Goal: Complete application form

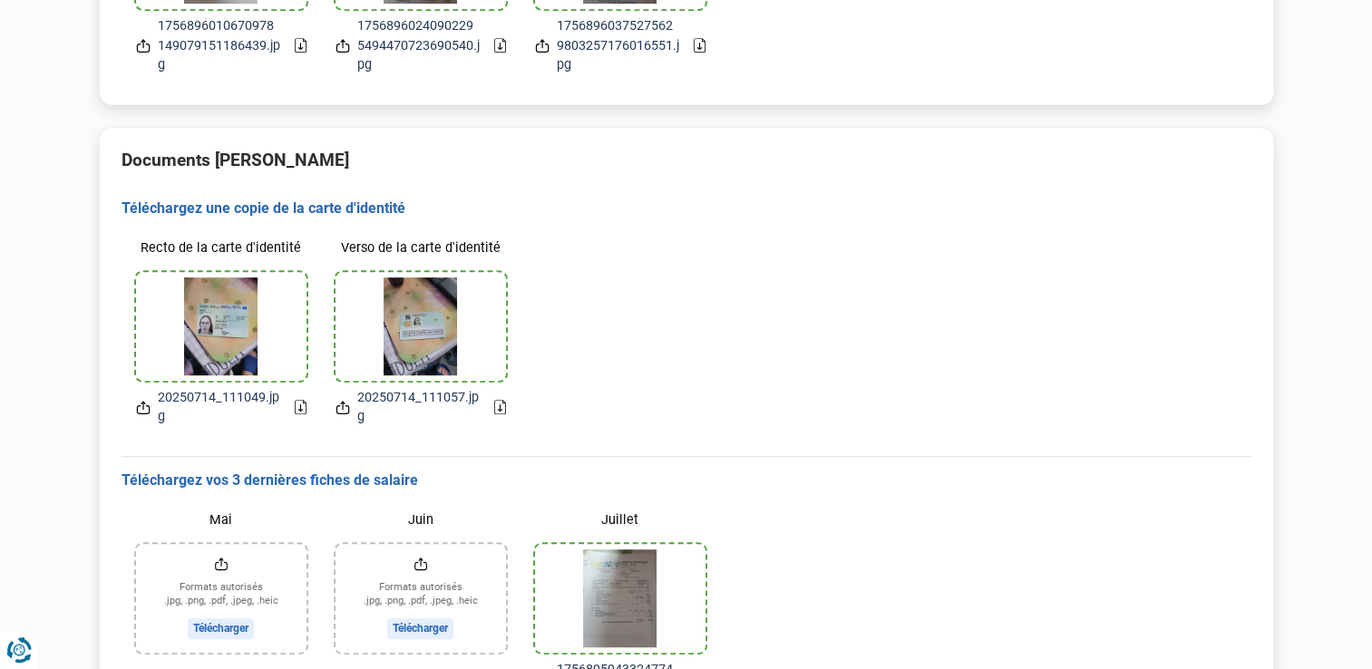
scroll to position [1158, 0]
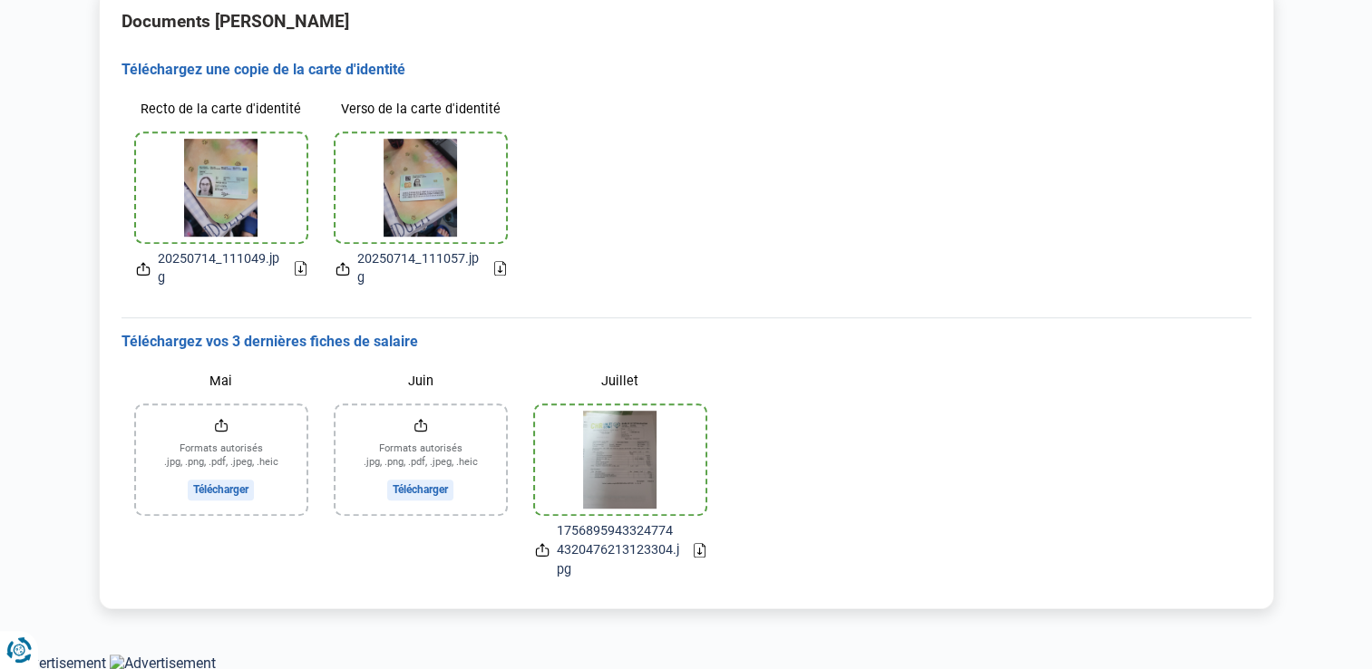
click at [422, 441] on input "Juin" at bounding box center [421, 459] width 170 height 109
click at [442, 447] on input "Juin" at bounding box center [421, 459] width 170 height 109
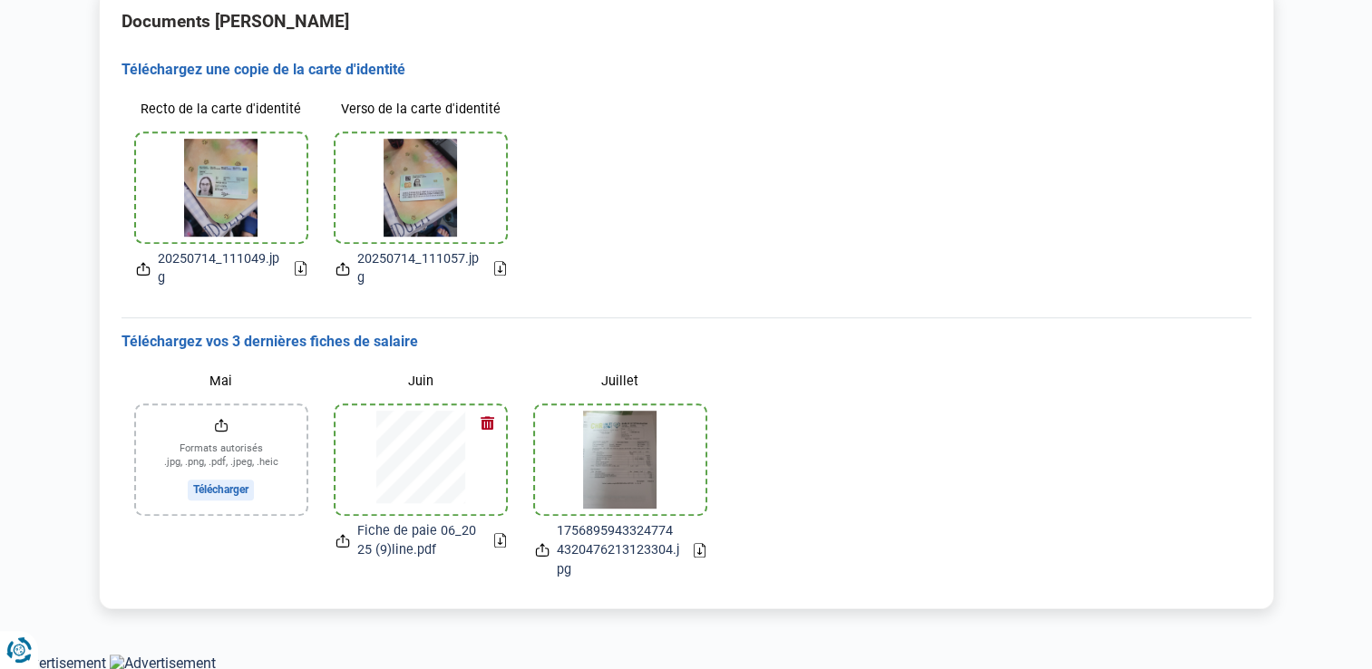
click at [221, 473] on input "Mai" at bounding box center [221, 459] width 170 height 109
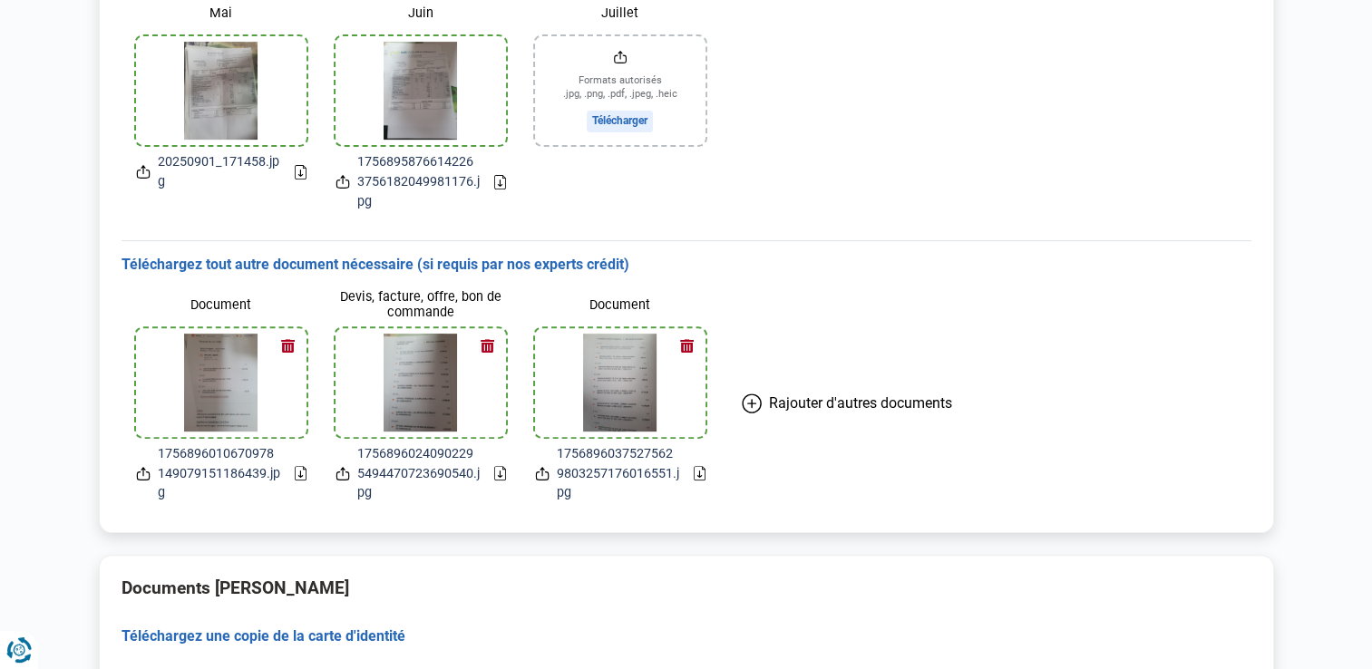
scroll to position [576, 0]
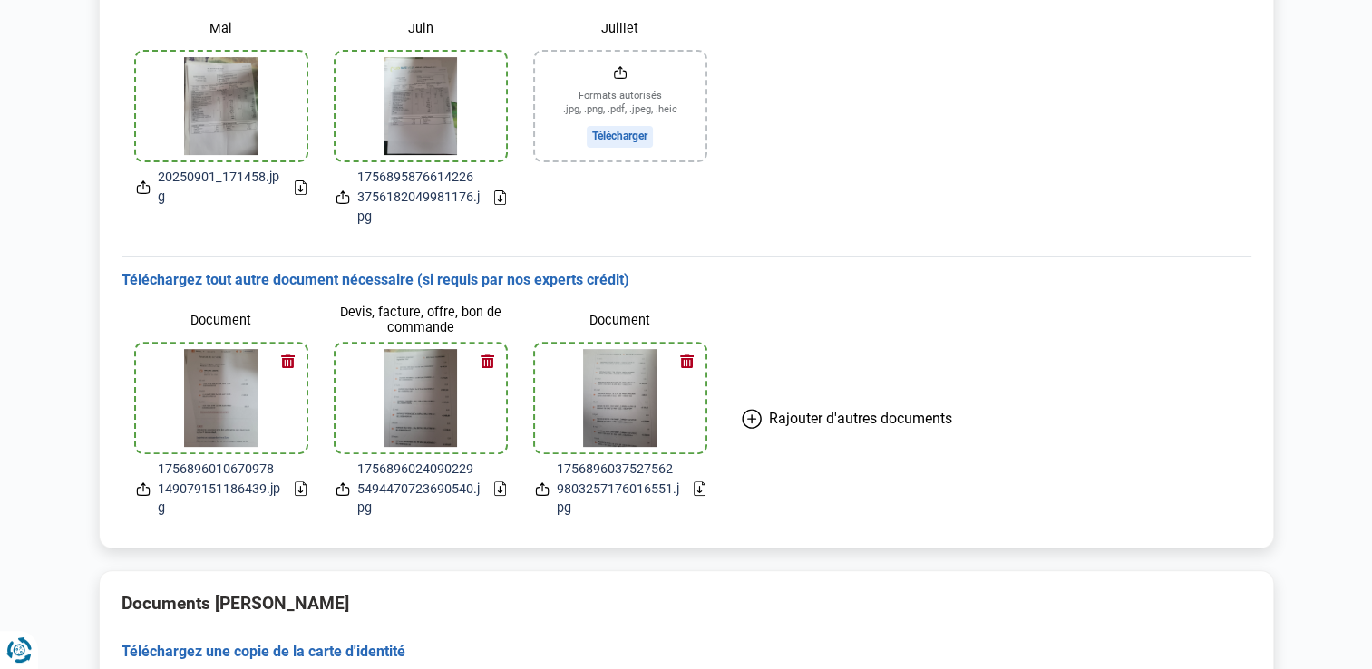
click at [759, 414] on icon at bounding box center [752, 419] width 18 height 18
click at [823, 421] on input "Document" at bounding box center [820, 398] width 170 height 109
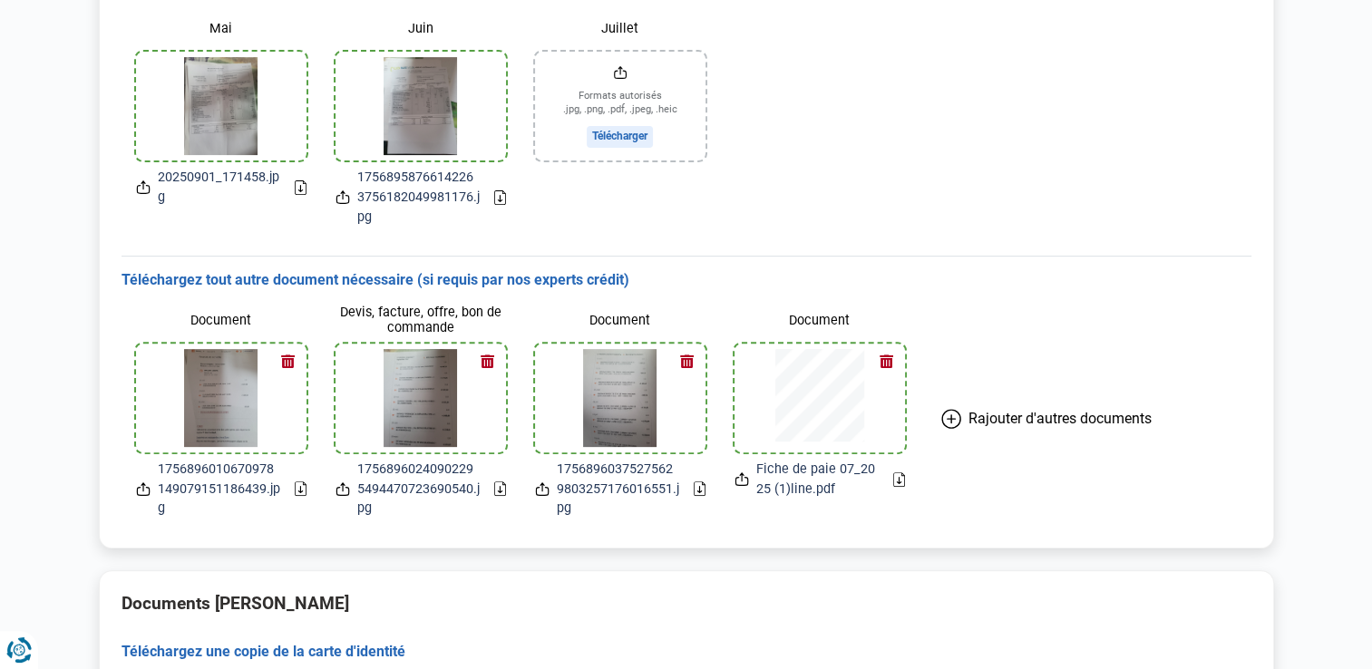
click at [969, 427] on button "Rajouter d'autres documents" at bounding box center [1047, 419] width 254 height 229
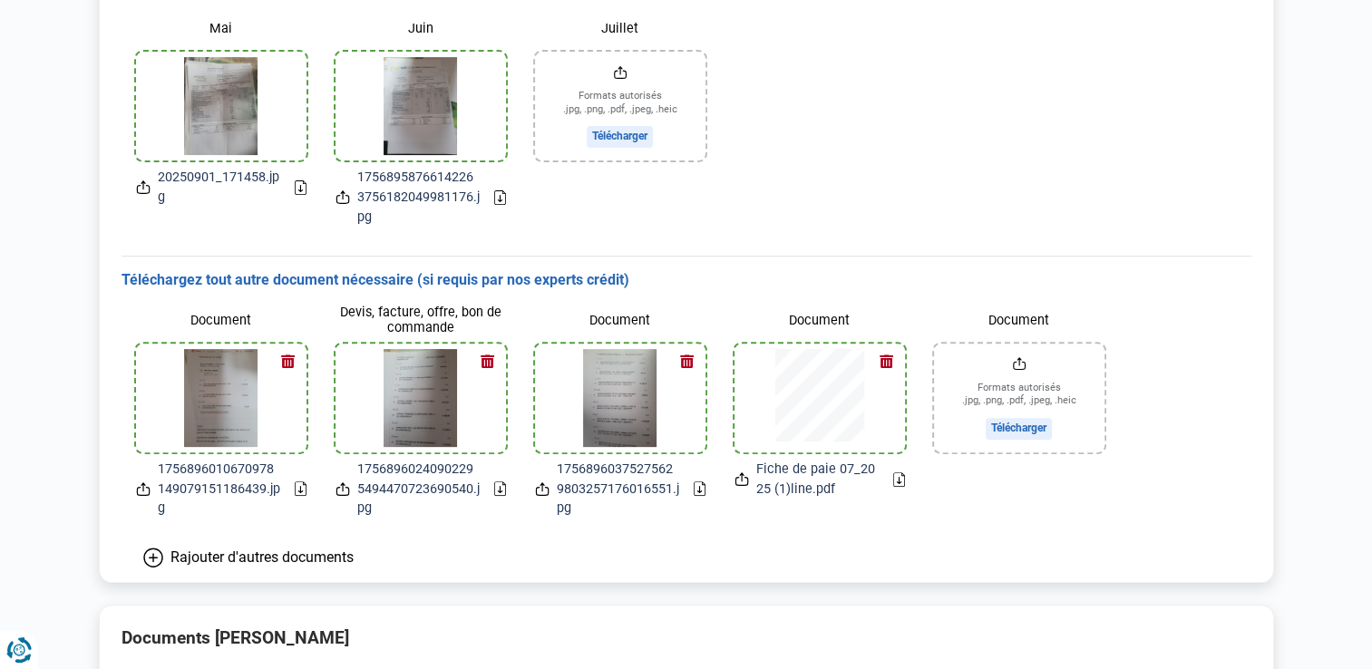
click at [1027, 410] on input "Document" at bounding box center [1019, 398] width 170 height 109
click at [263, 554] on span "Rajouter d'autres documents" at bounding box center [261, 557] width 183 height 17
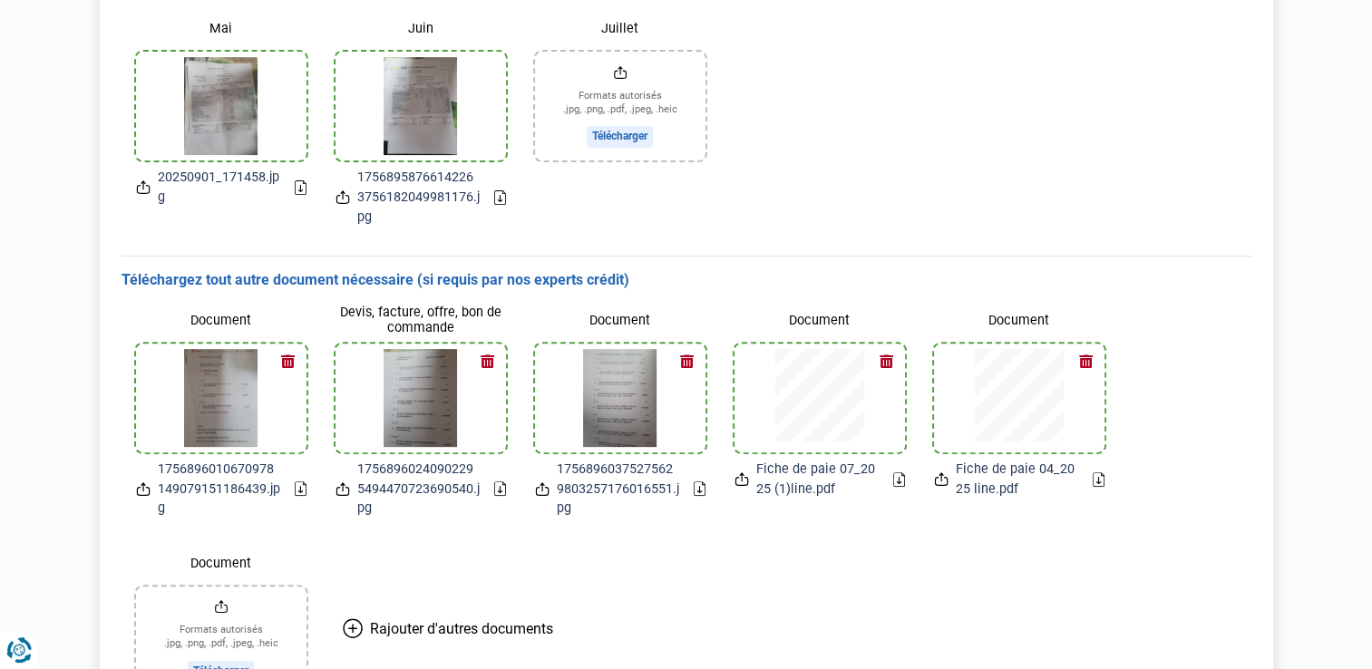
click at [222, 611] on input "Document" at bounding box center [221, 641] width 170 height 109
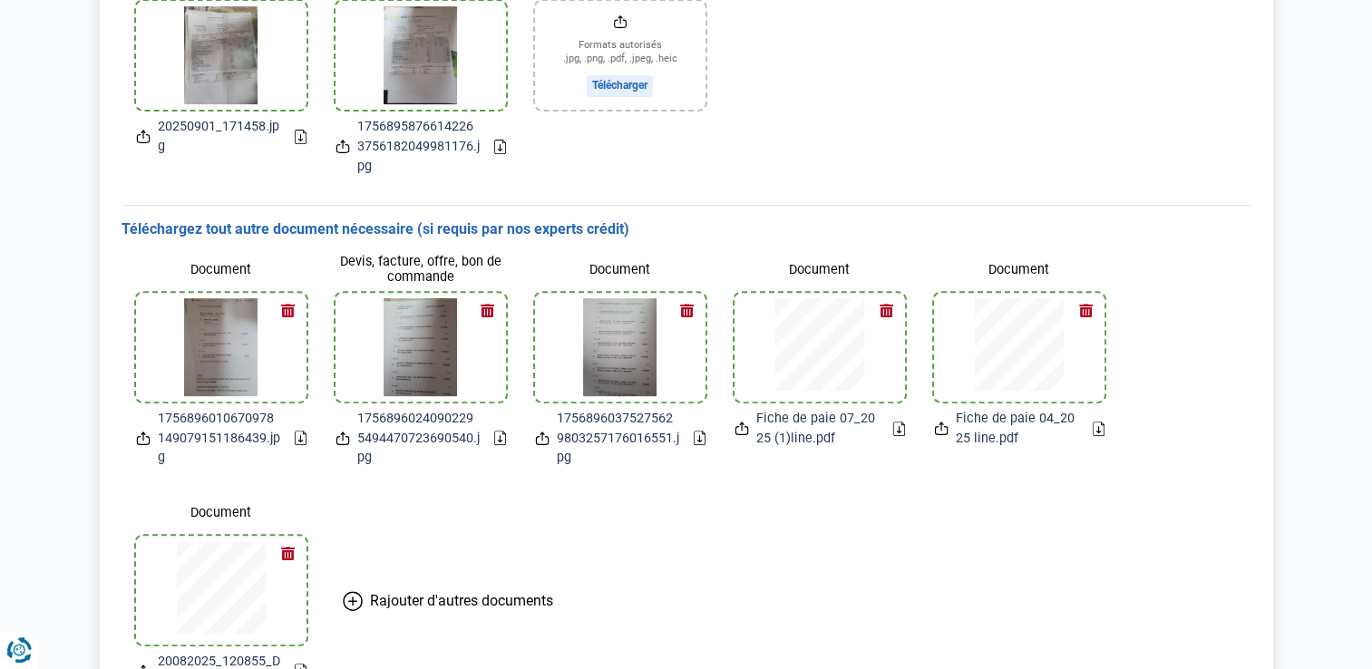
scroll to position [840, 0]
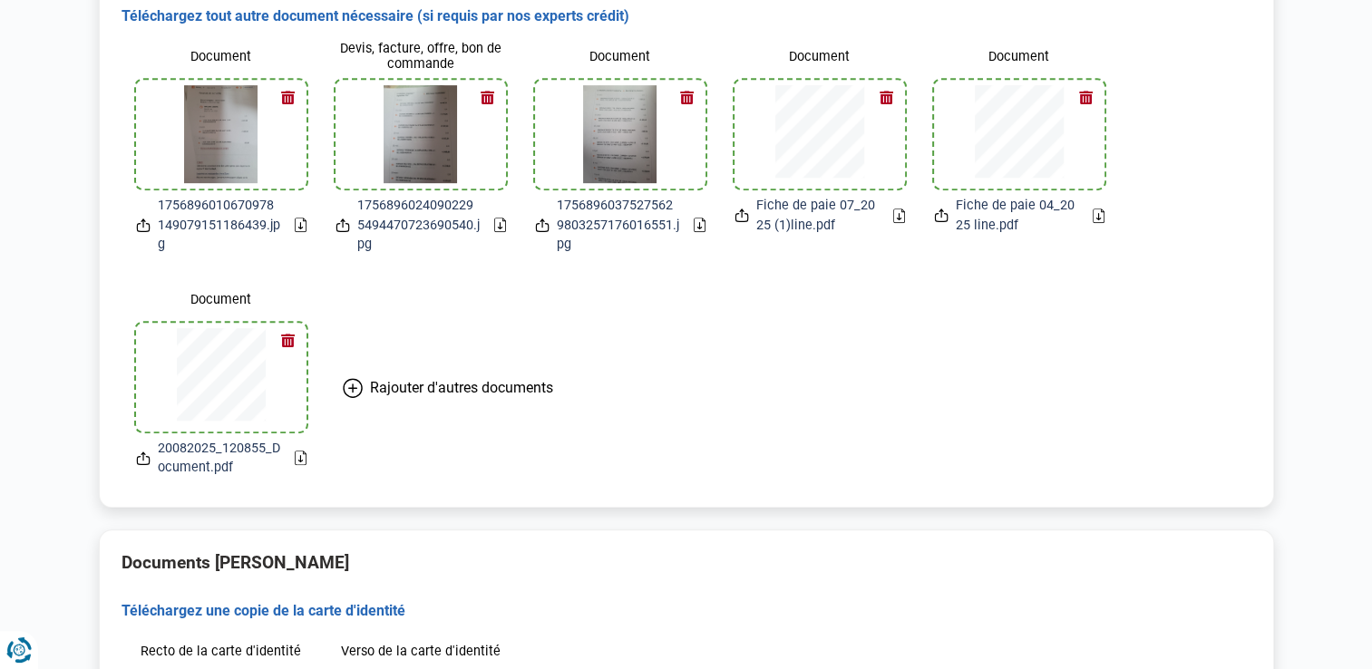
click at [363, 384] on button "Rajouter d'autres documents" at bounding box center [448, 388] width 254 height 209
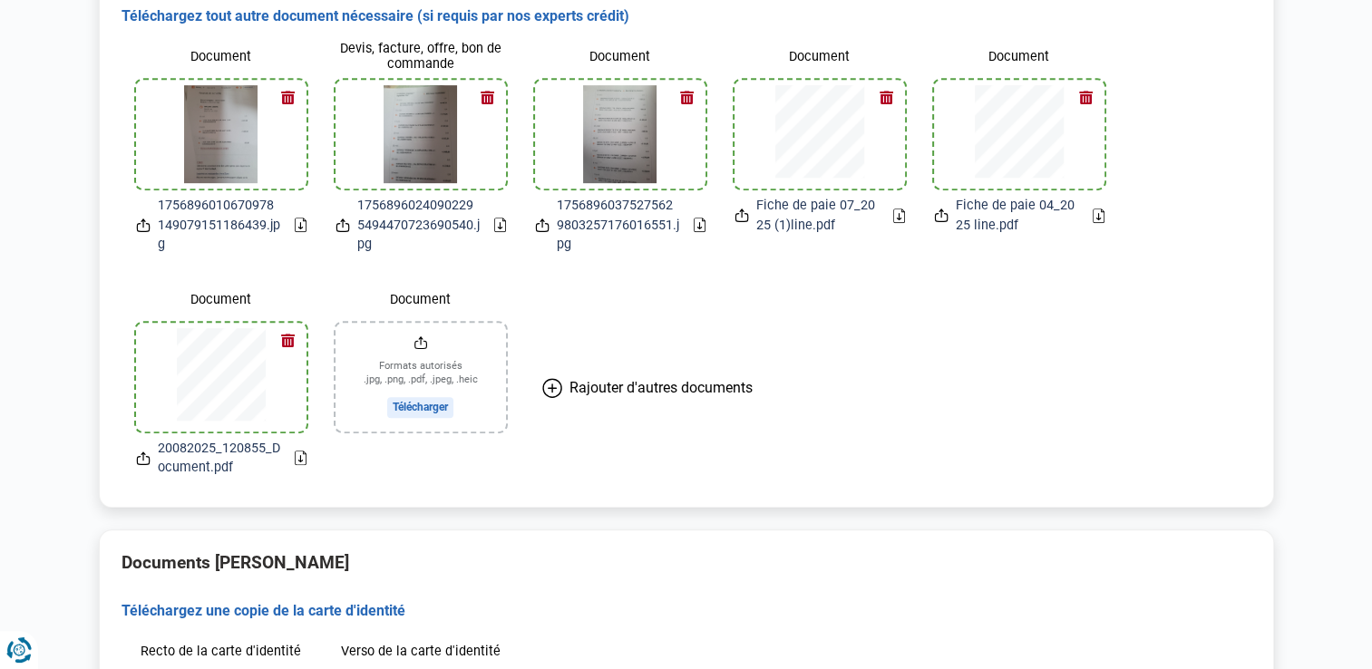
click at [412, 385] on input "Document" at bounding box center [421, 377] width 170 height 109
click at [289, 343] on button "button" at bounding box center [288, 340] width 27 height 27
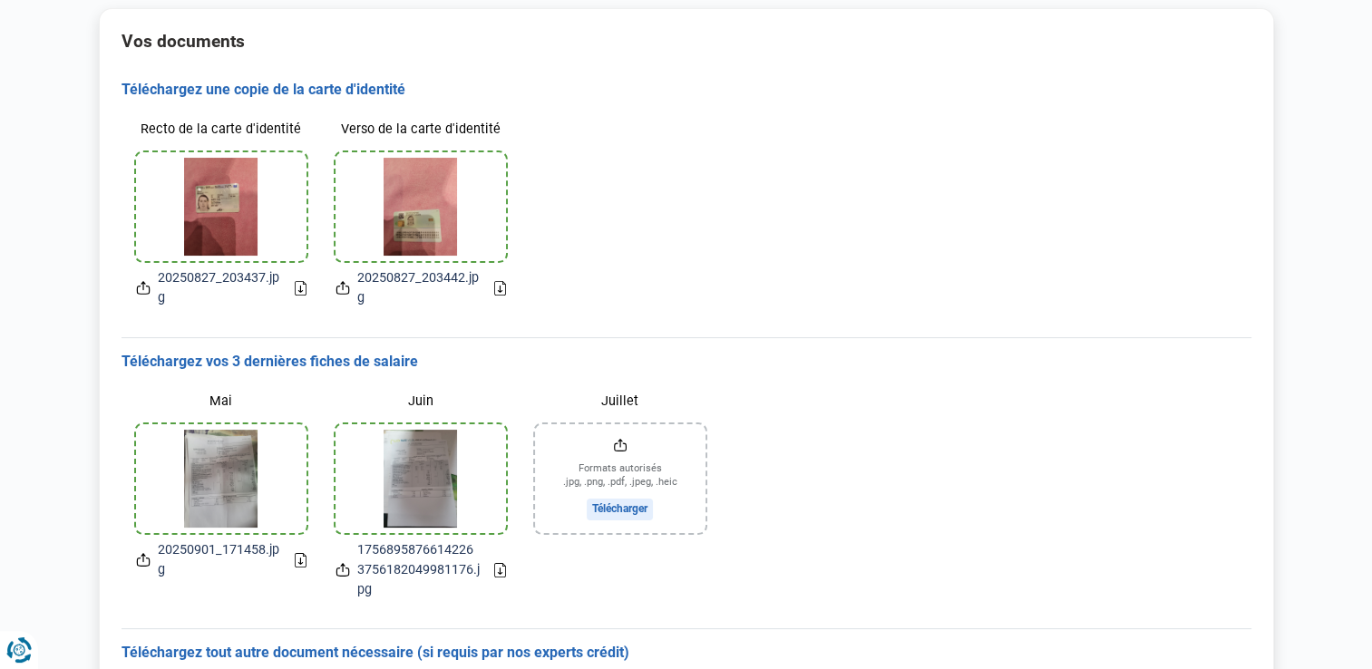
scroll to position [0, 0]
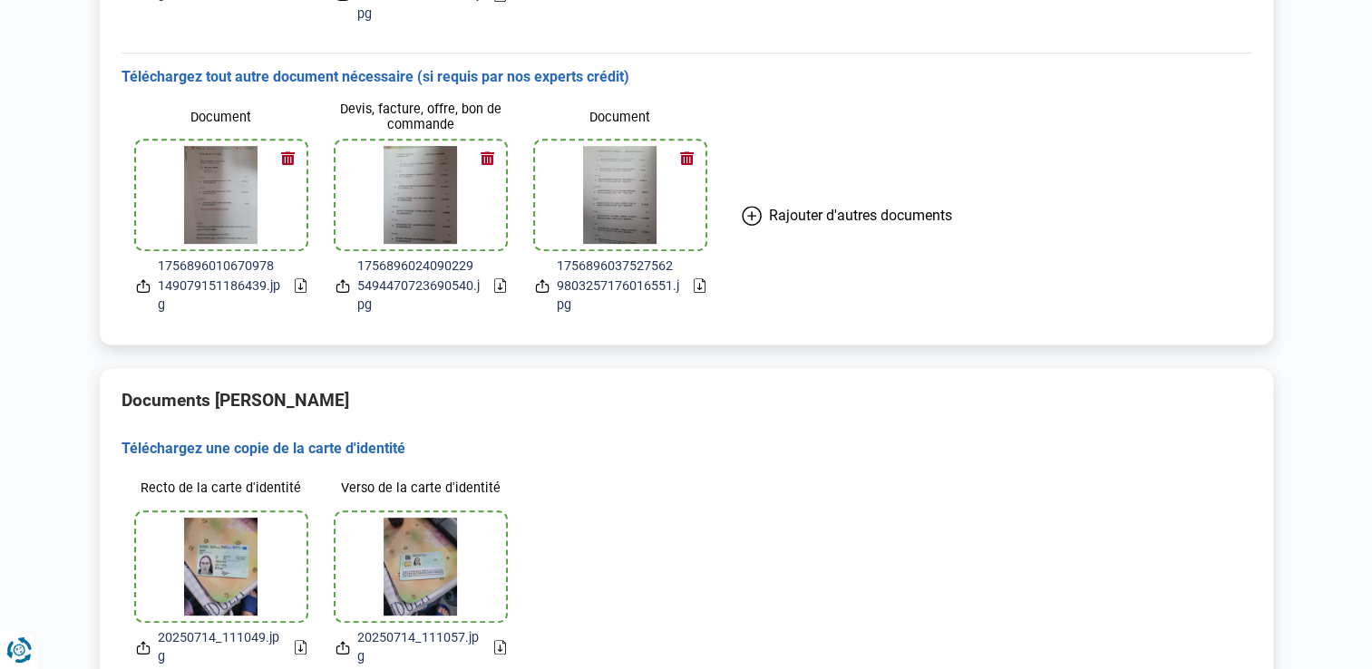
scroll to position [784, 0]
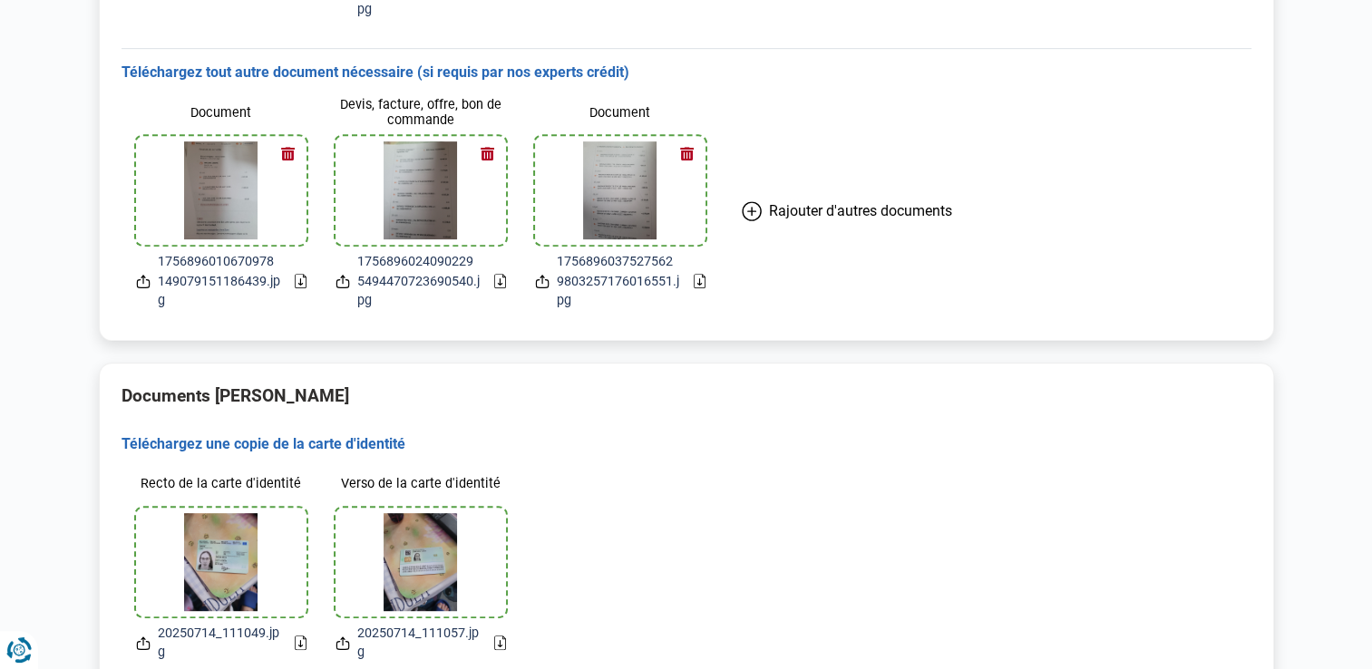
click at [755, 217] on icon at bounding box center [752, 211] width 20 height 20
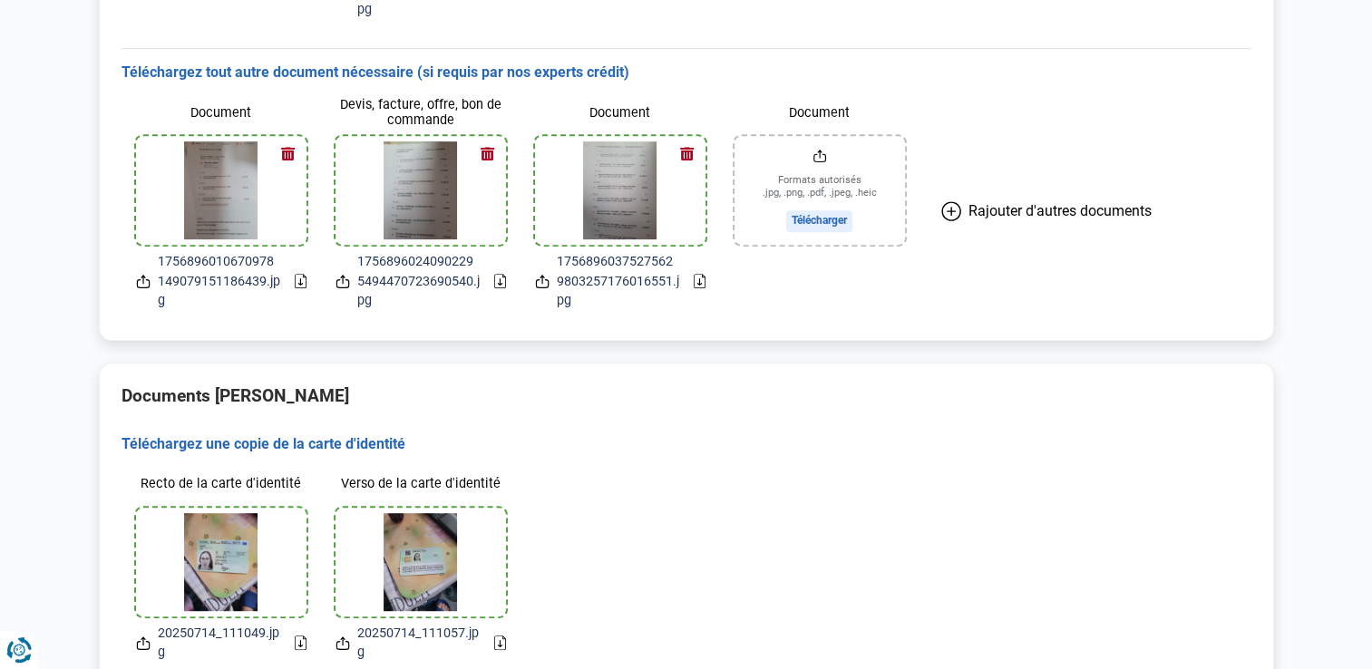
click at [833, 226] on input "Document" at bounding box center [820, 190] width 170 height 109
click at [996, 210] on span "Rajouter d'autres documents" at bounding box center [1060, 210] width 183 height 17
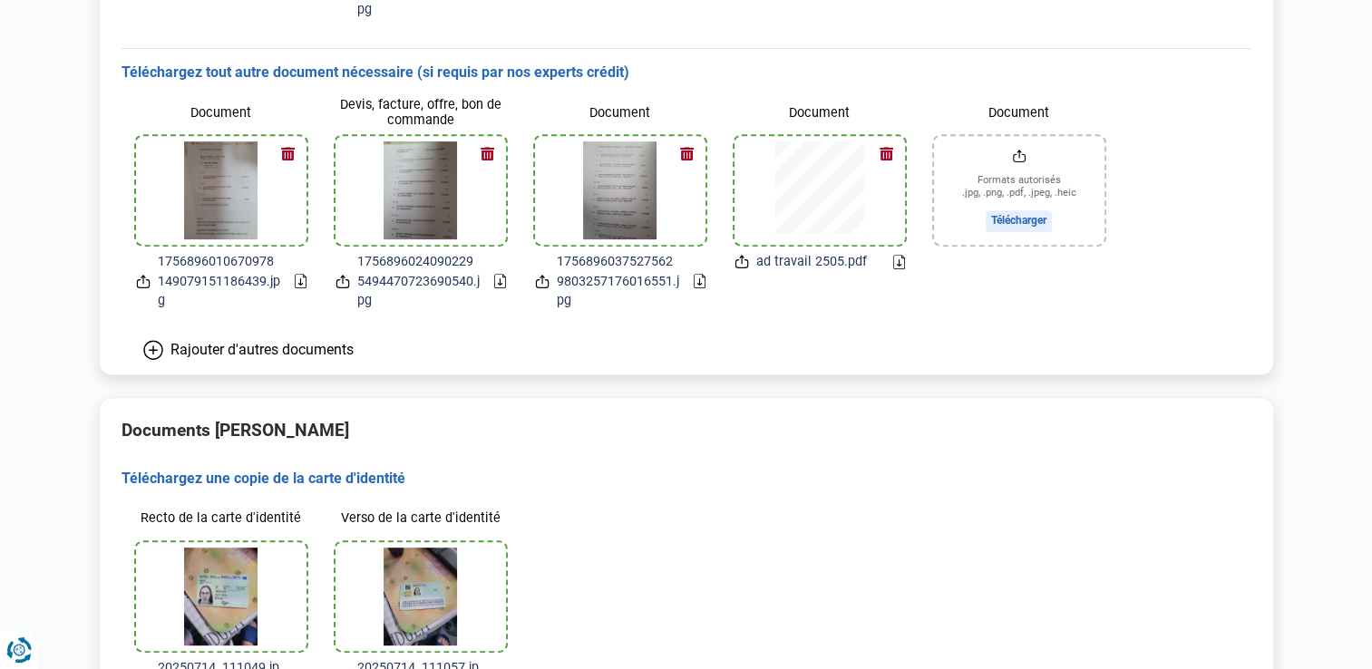
click at [996, 210] on input "Document" at bounding box center [1019, 190] width 170 height 109
click at [213, 349] on span "Rajouter d'autres documents" at bounding box center [261, 349] width 183 height 17
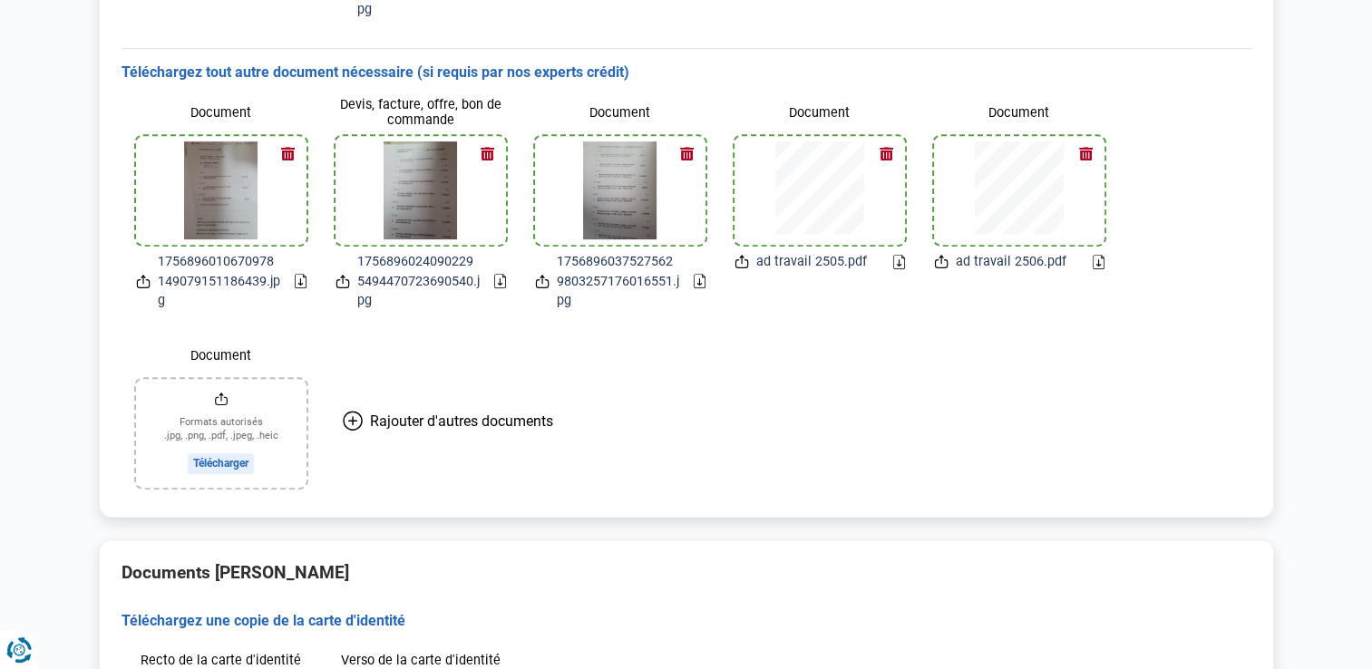
click at [218, 450] on input "Document" at bounding box center [221, 433] width 170 height 109
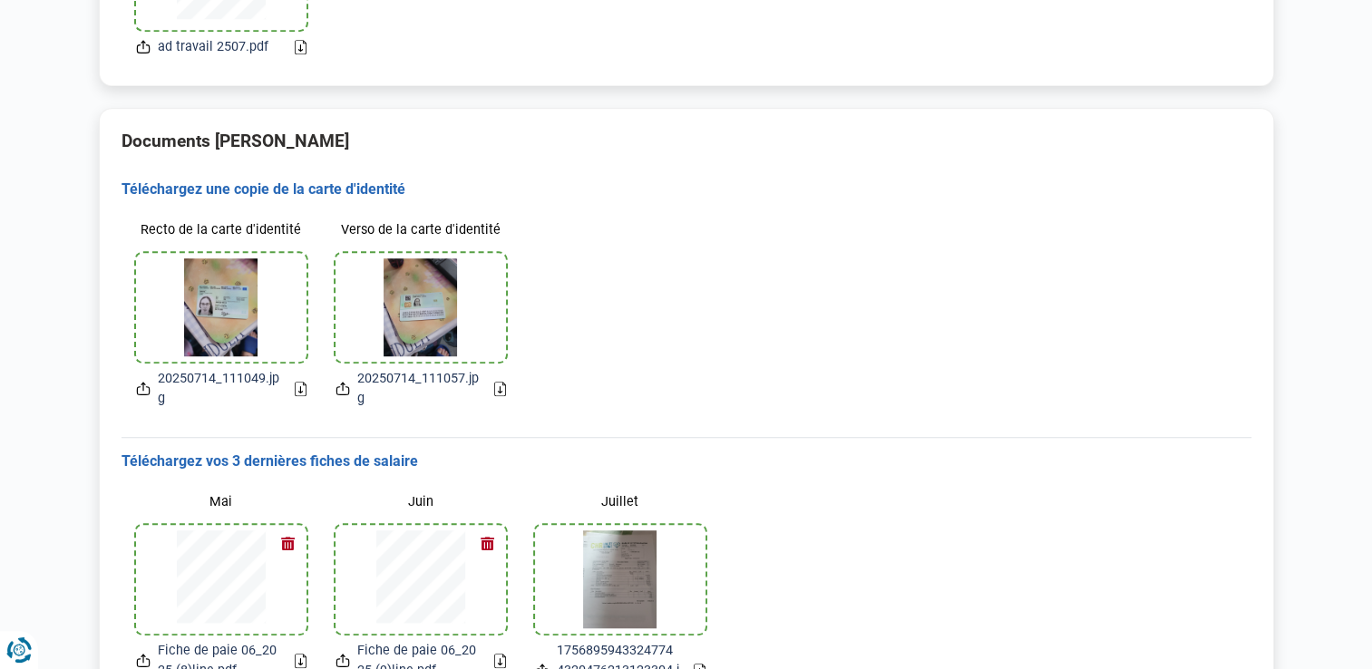
scroll to position [1361, 0]
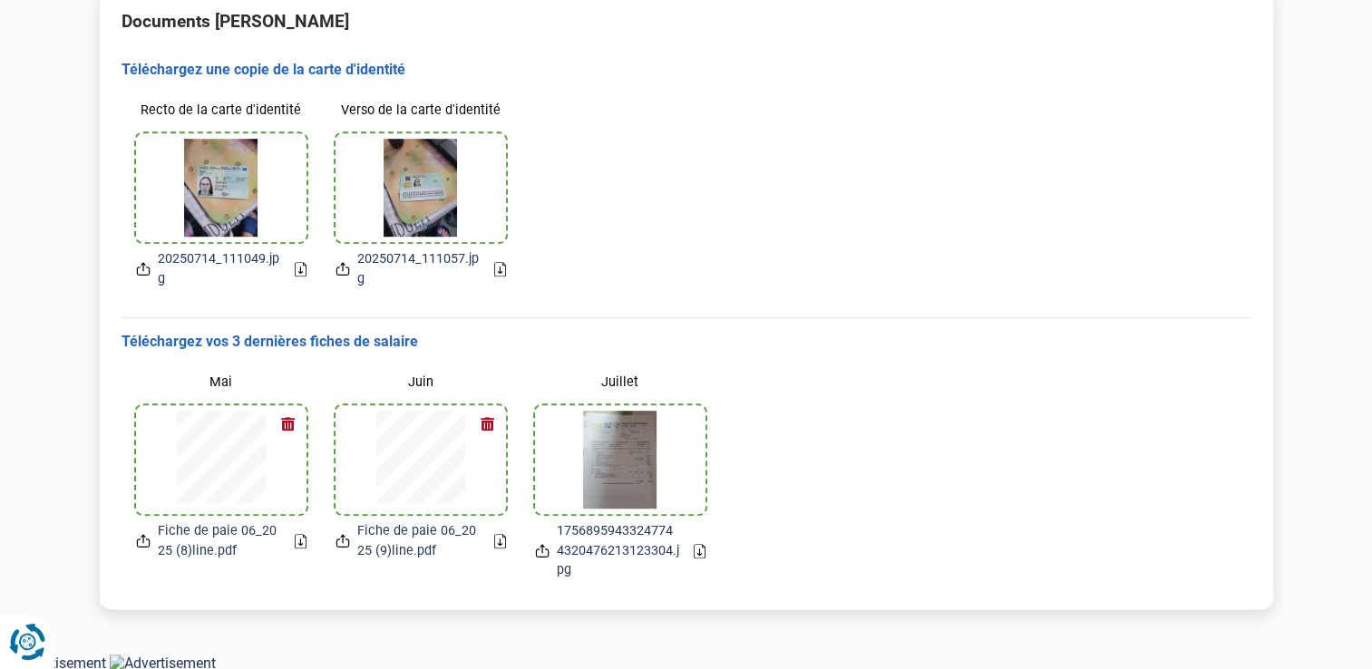
click at [27, 648] on icon "Renew consent" at bounding box center [27, 642] width 36 height 36
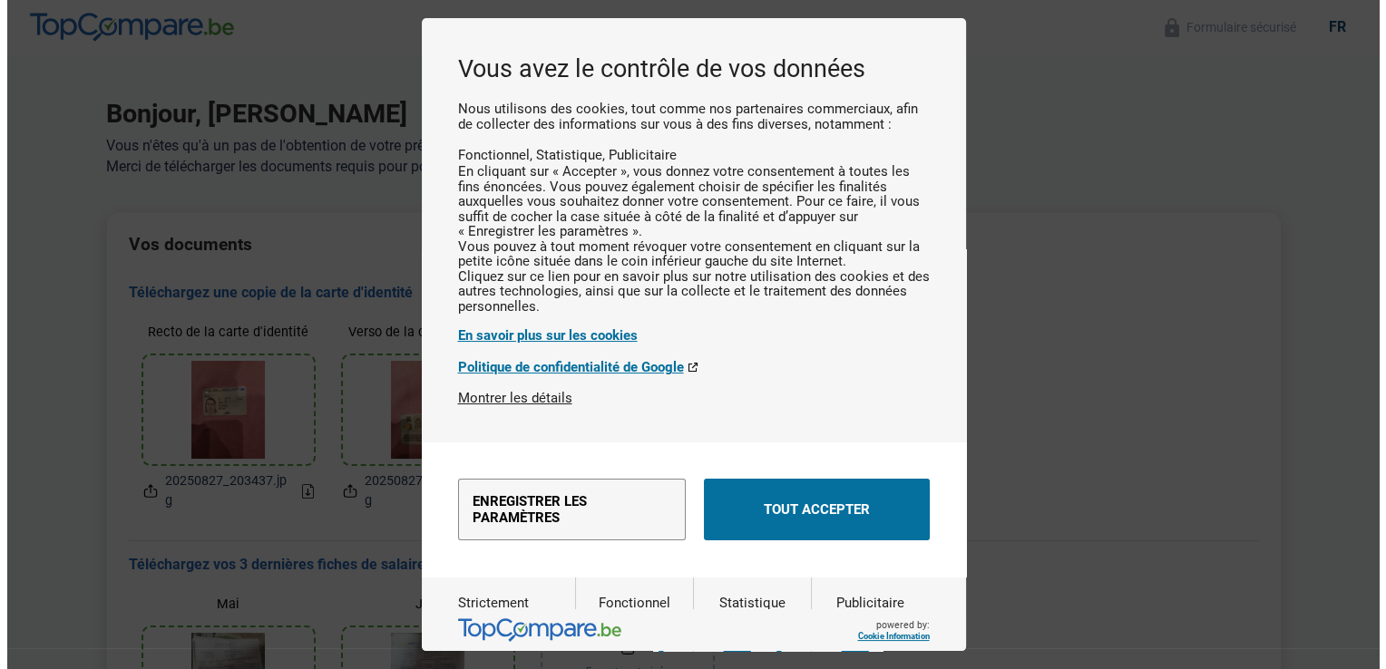
scroll to position [0, 0]
